Goal: Task Accomplishment & Management: Manage account settings

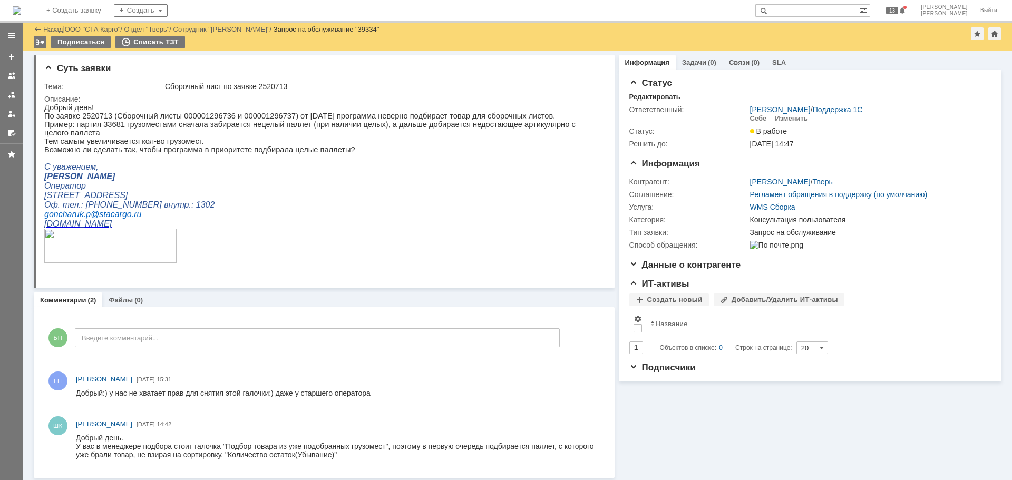
scroll to position [3, 0]
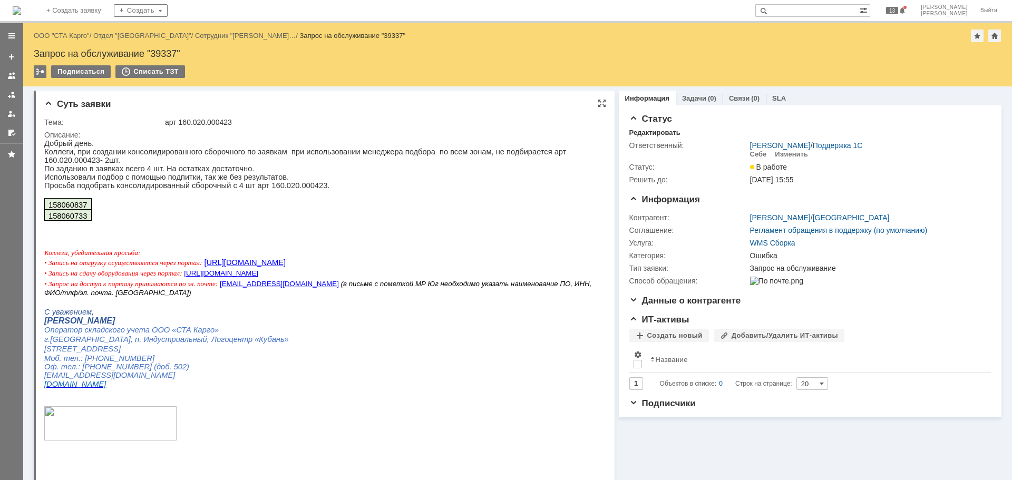
click at [72, 209] on span "158060837" at bounding box center [67, 205] width 38 height 8
copy span "158060837"
drag, startPoint x: 85, startPoint y: 220, endPoint x: 47, endPoint y: 212, distance: 39.3
click at [47, 212] on tbody "158060837 158060733" at bounding box center [67, 210] width 47 height 22
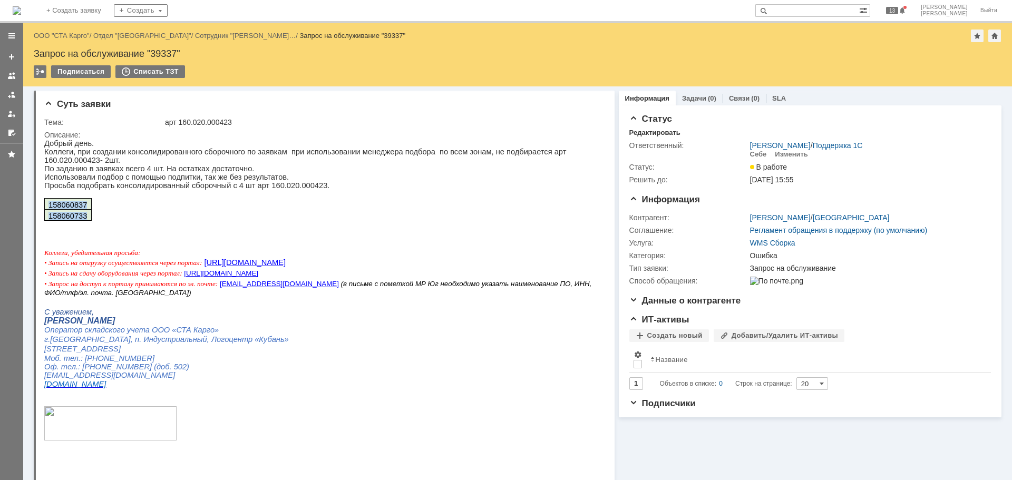
copy tbody "158060837 158060733"
click at [102, 229] on p at bounding box center [319, 225] width 551 height 8
drag, startPoint x: 76, startPoint y: 224, endPoint x: 46, endPoint y: 212, distance: 32.2
click at [46, 212] on tbody "158060837 158060733" at bounding box center [67, 210] width 47 height 22
copy tbody "158060837 158060733"
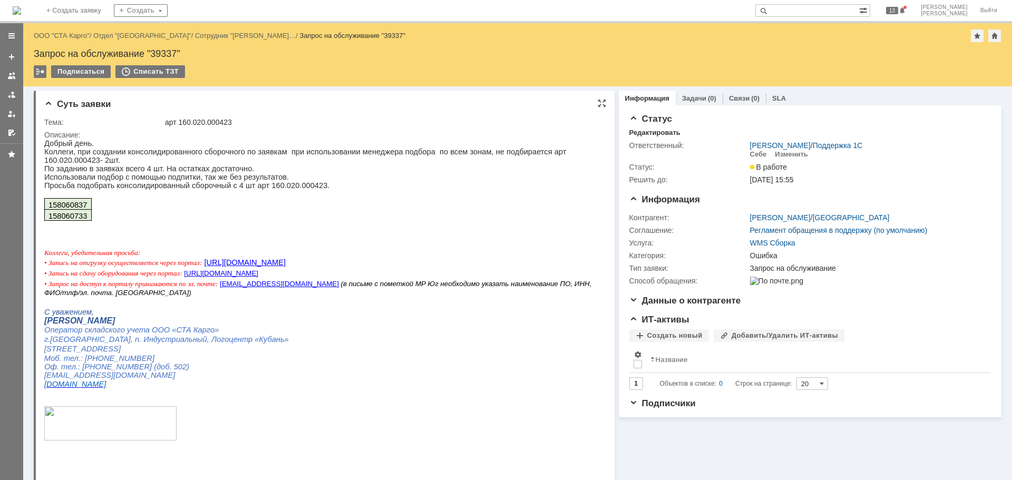
click at [300, 187] on p "Просьба подобрать консолидированный сборочный с 4 шт арт 160.020.000423." at bounding box center [319, 185] width 551 height 8
click at [751, 153] on div "Себе" at bounding box center [758, 154] width 17 height 8
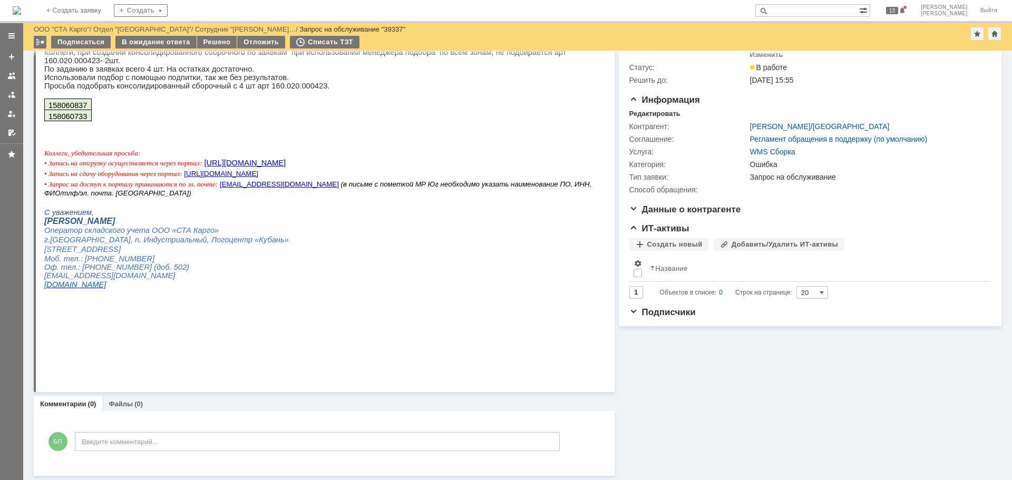
scroll to position [64, 0]
click at [158, 41] on div "В ожидание ответа" at bounding box center [155, 42] width 81 height 13
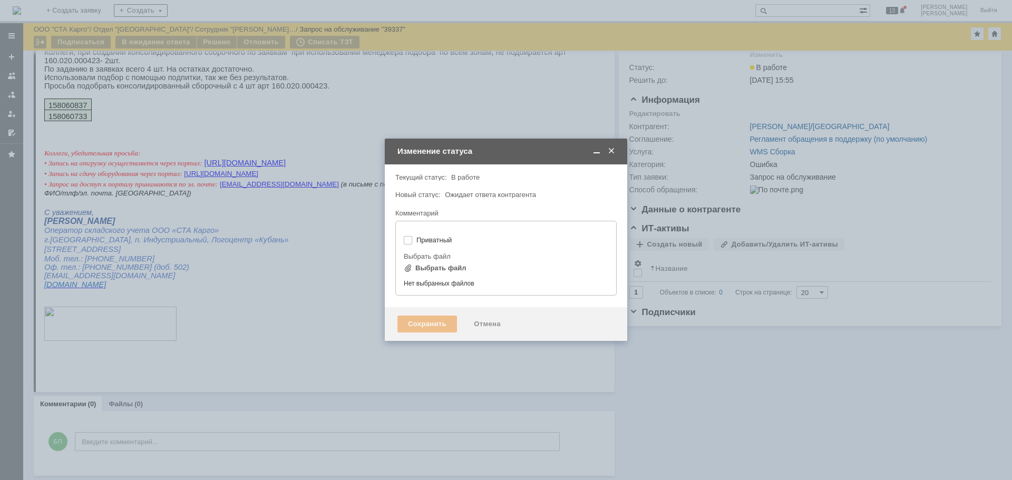
type input "[не указано]"
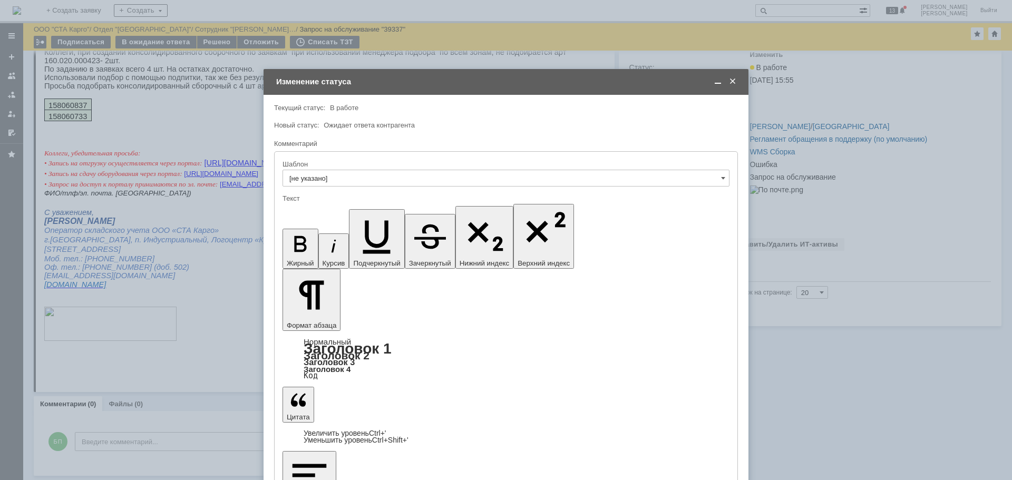
scroll to position [0, 0]
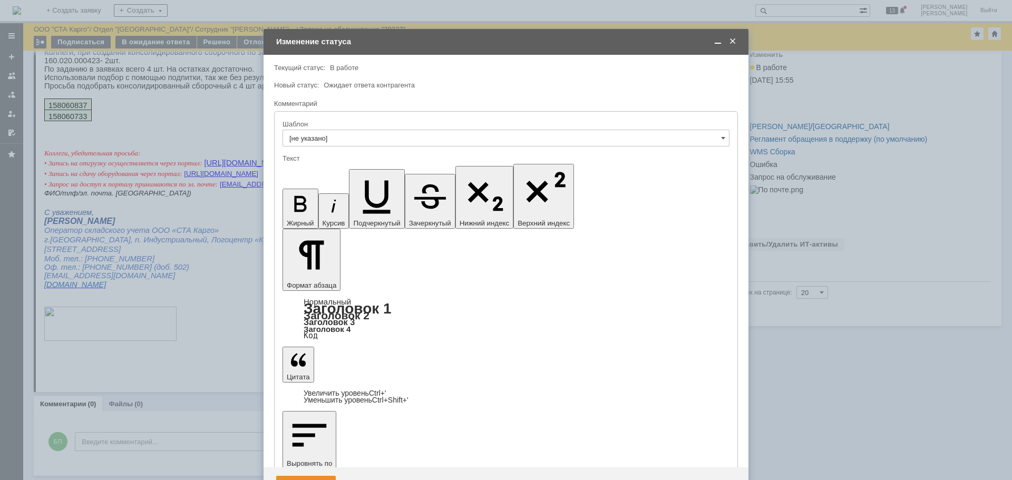
click at [717, 40] on span at bounding box center [717, 41] width 11 height 9
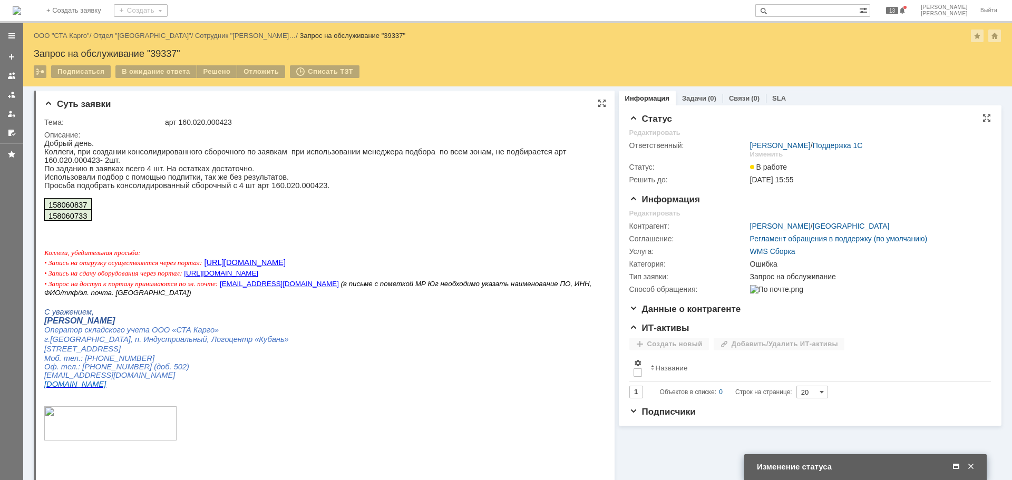
click at [262, 189] on p "Просьба подобрать консолидированный сборочный с 4 шт арт 160.020.000423." at bounding box center [317, 185] width 547 height 8
copy p "160.020.000423"
click at [958, 466] on span at bounding box center [956, 466] width 11 height 9
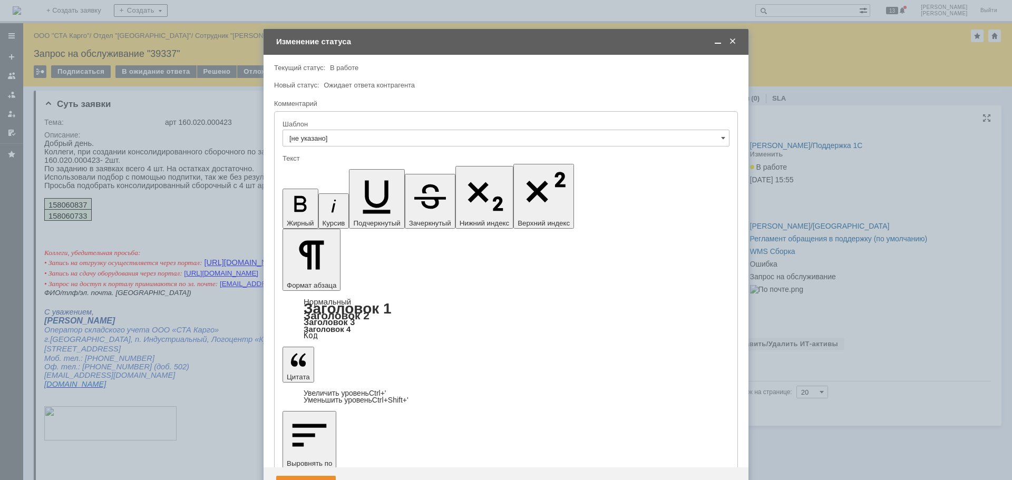
drag, startPoint x: 365, startPoint y: 2950, endPoint x: 336, endPoint y: 2949, distance: 29.5
click at [308, 476] on div "Сохранить" at bounding box center [306, 484] width 60 height 17
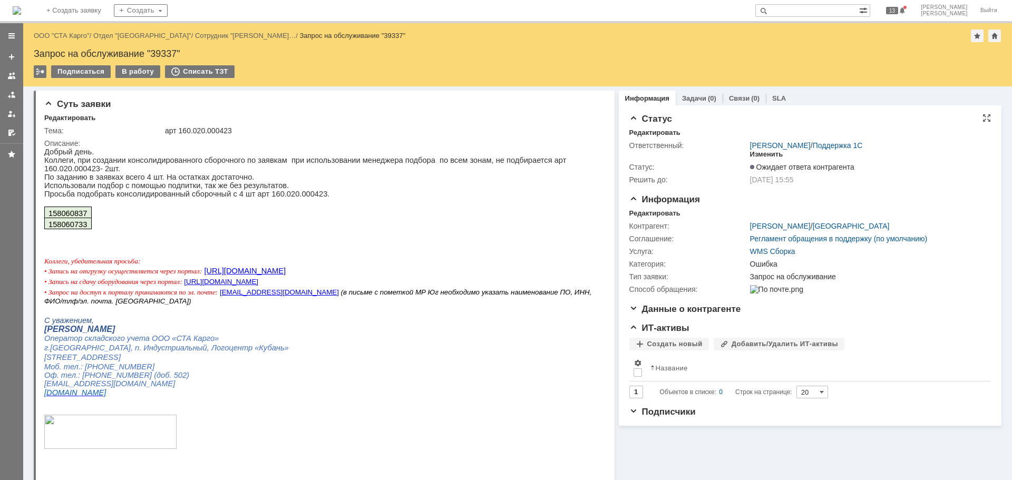
click at [772, 153] on div "Изменить" at bounding box center [766, 154] width 33 height 8
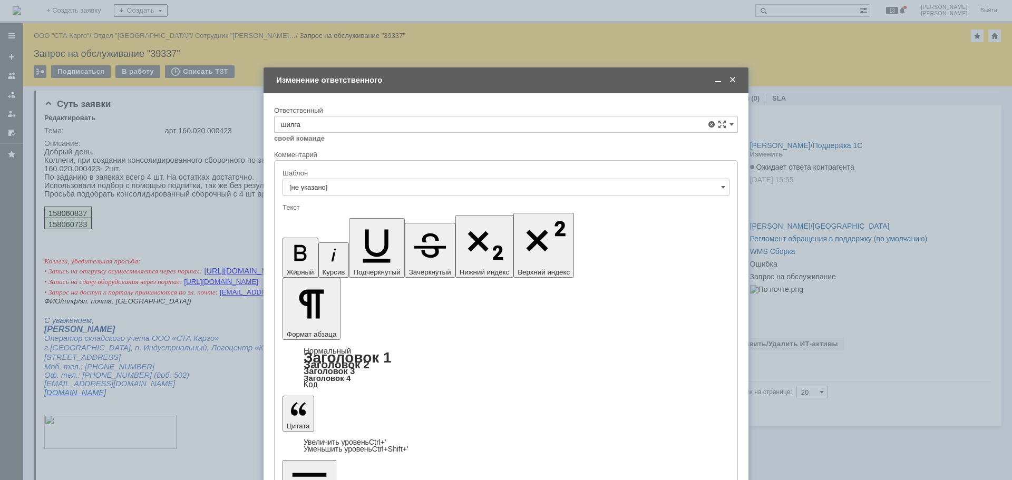
click at [346, 197] on div "[PERSON_NAME]" at bounding box center [506, 201] width 463 height 17
type input "[PERSON_NAME]"
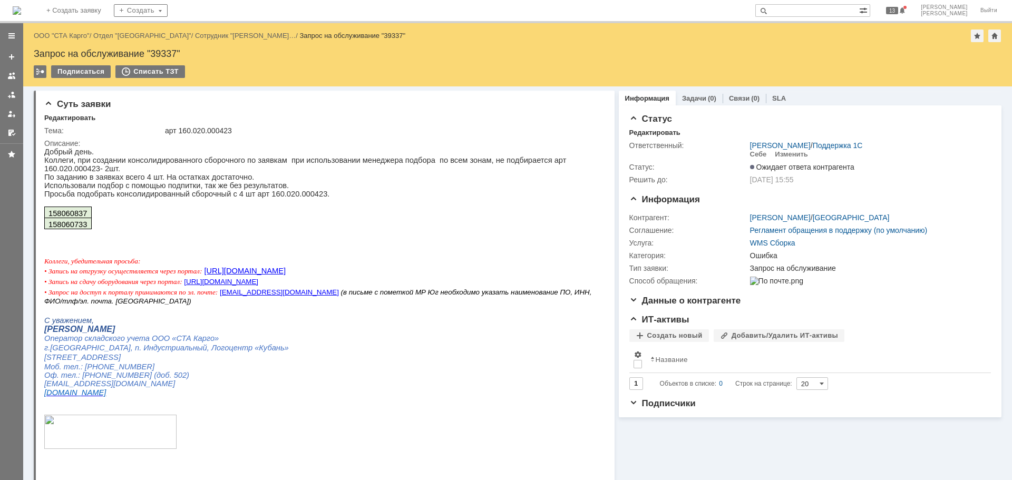
click at [77, 40] on div "Назад | ООО "СТА Карго" / Отдел "Краснодар" / Сотрудник "[PERSON_NAME]… / Запро…" at bounding box center [517, 36] width 967 height 13
click at [73, 38] on link "ООО "СТА Карго"" at bounding box center [62, 36] width 56 height 8
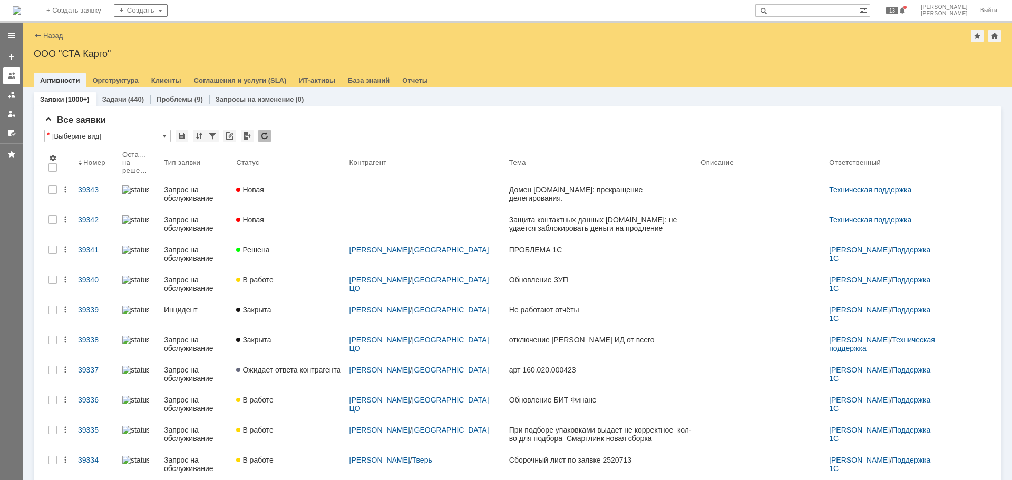
click at [9, 76] on div at bounding box center [11, 76] width 8 height 8
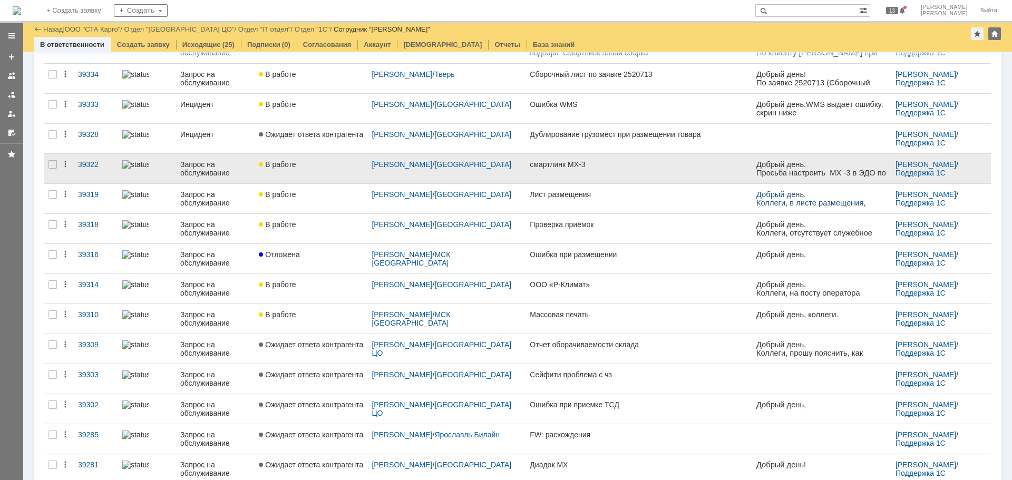
click at [611, 166] on div "смартлинк МХ-3" at bounding box center [639, 164] width 218 height 8
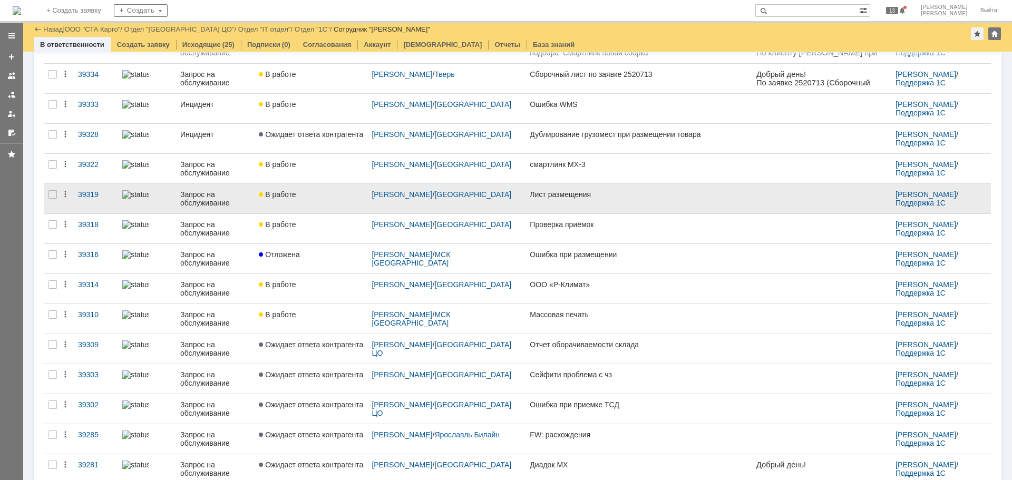
click at [356, 194] on div "В работе" at bounding box center [311, 194] width 104 height 8
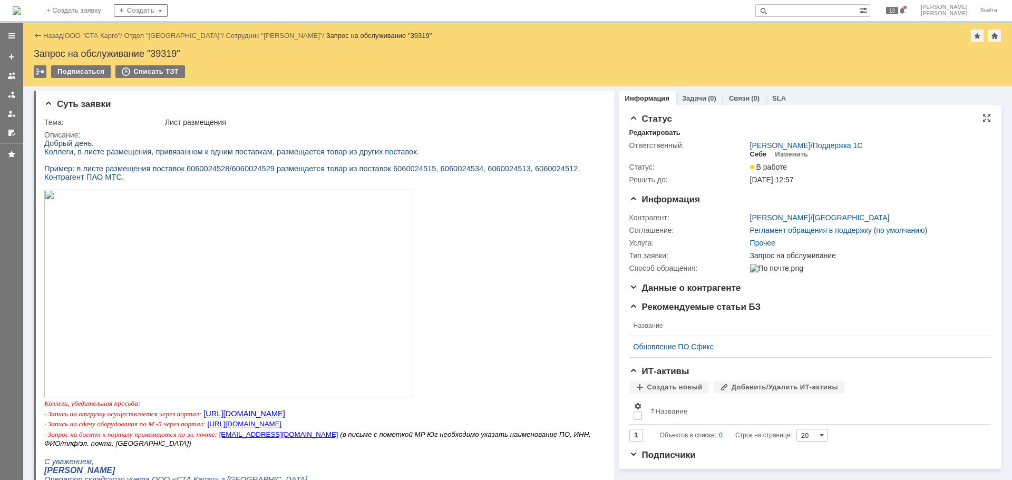
click at [753, 150] on div "Себе" at bounding box center [758, 154] width 17 height 8
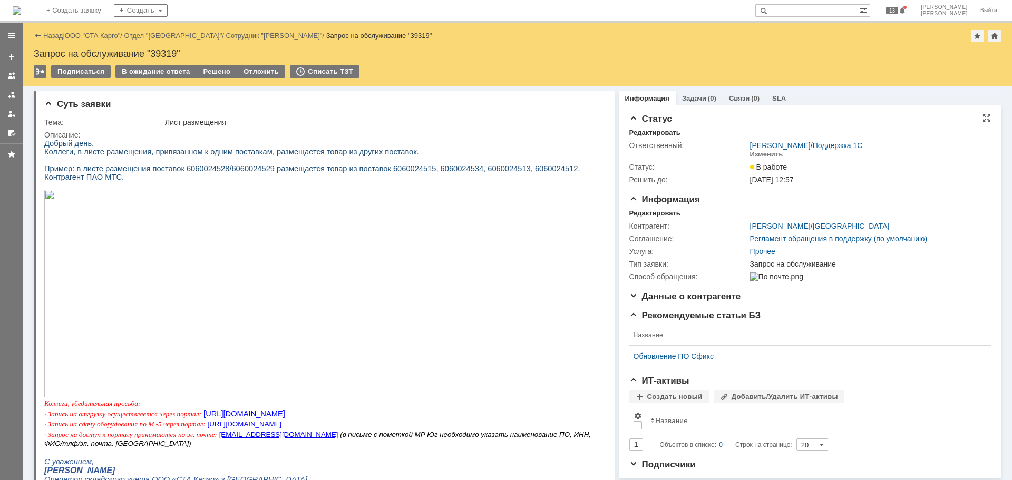
click at [216, 62] on div "Назад | ООО "СТА Карго" / Отдел "Краснодар" / Сотрудник "[PERSON_NAME]" / Запро…" at bounding box center [517, 54] width 988 height 63
click at [210, 71] on div "Решено" at bounding box center [217, 71] width 40 height 13
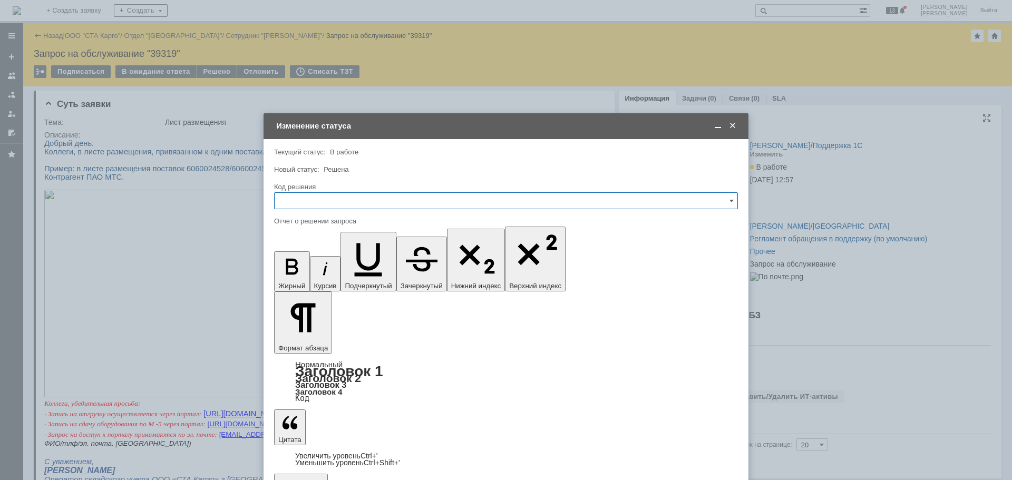
click at [314, 201] on input "text" at bounding box center [506, 200] width 464 height 17
click at [306, 345] on span "Решено" at bounding box center [506, 342] width 450 height 8
type input "Решено"
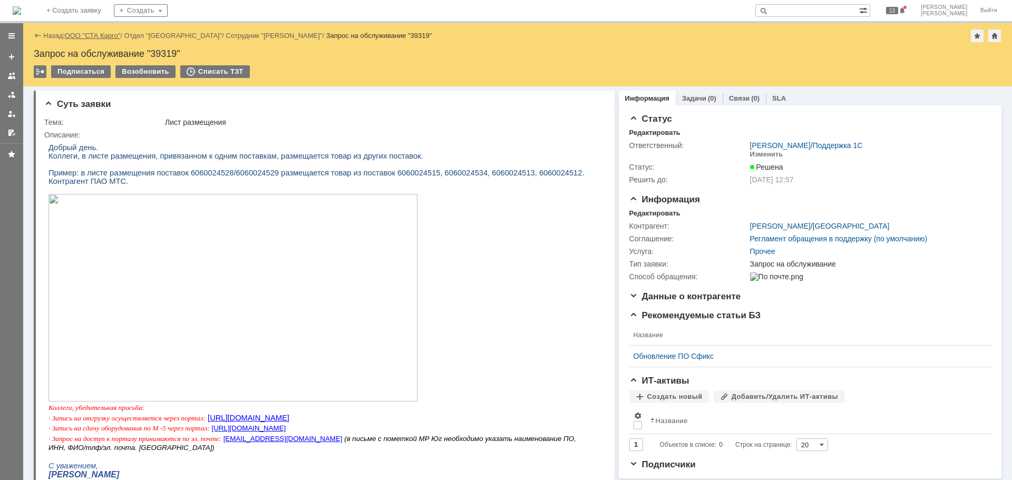
click at [89, 33] on link "ООО "СТА Карго"" at bounding box center [93, 36] width 56 height 8
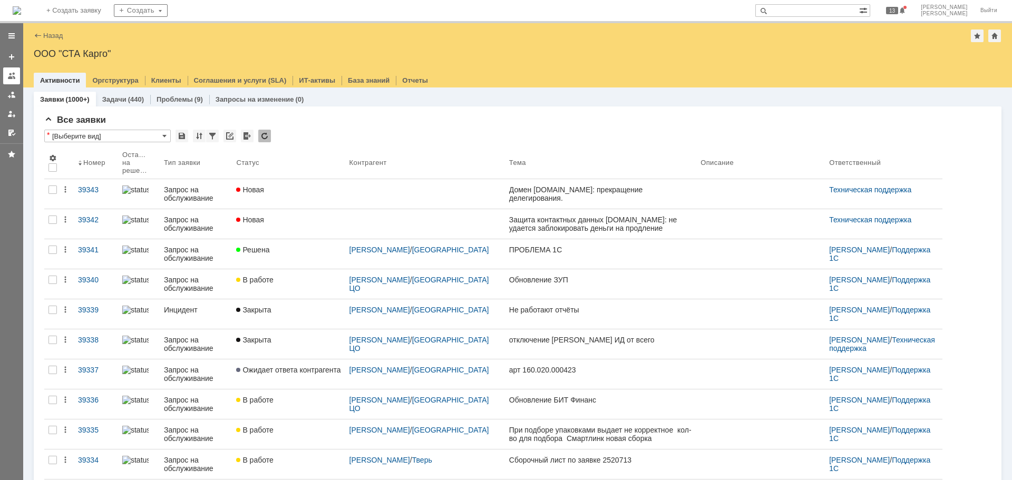
click at [9, 76] on div at bounding box center [11, 76] width 8 height 8
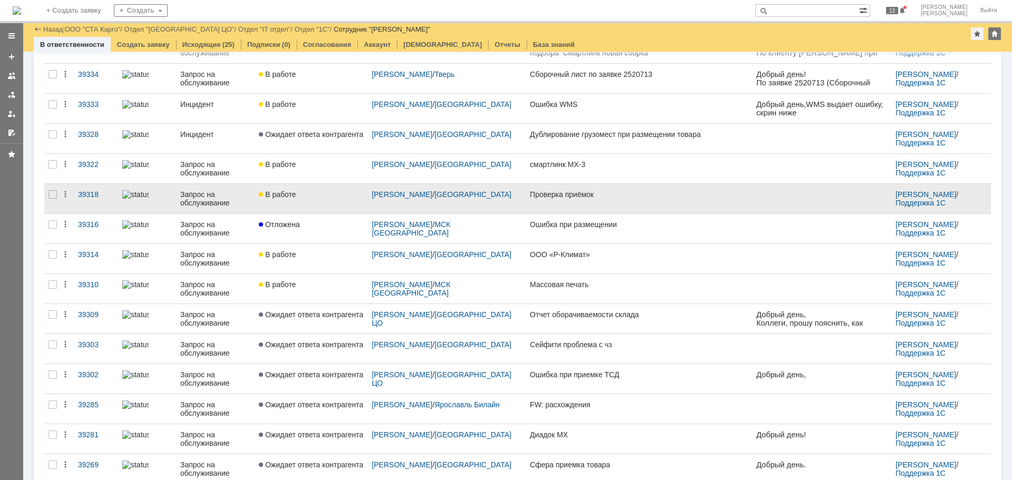
click at [326, 201] on link "В работе" at bounding box center [311, 199] width 113 height 30
